Goal: Submit feedback/report problem

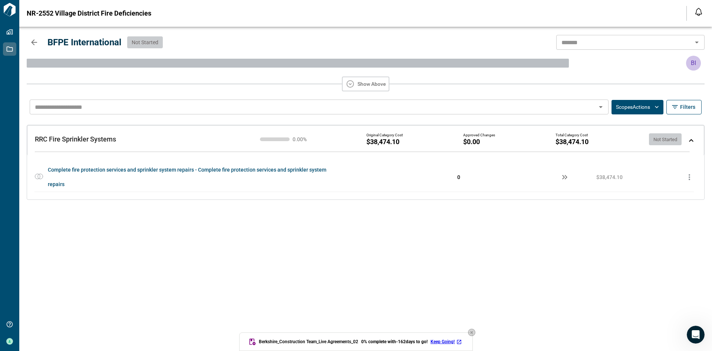
click at [474, 332] on icon "button" at bounding box center [471, 331] width 7 height 7
